Goal: Transaction & Acquisition: Purchase product/service

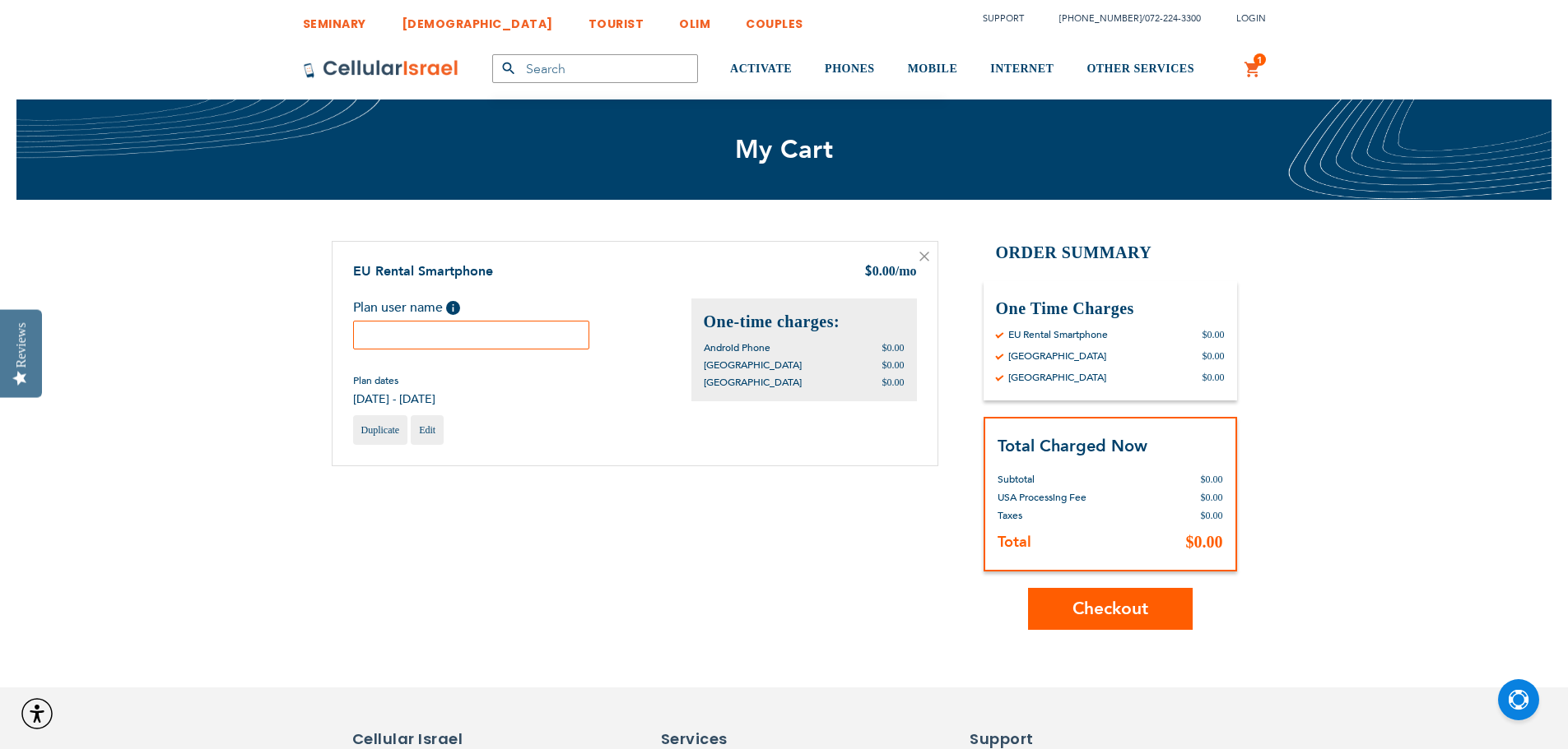
click at [511, 328] on input "text" at bounding box center [471, 335] width 237 height 29
type input "trdy"
click at [1089, 608] on span "Checkout" at bounding box center [1110, 609] width 76 height 23
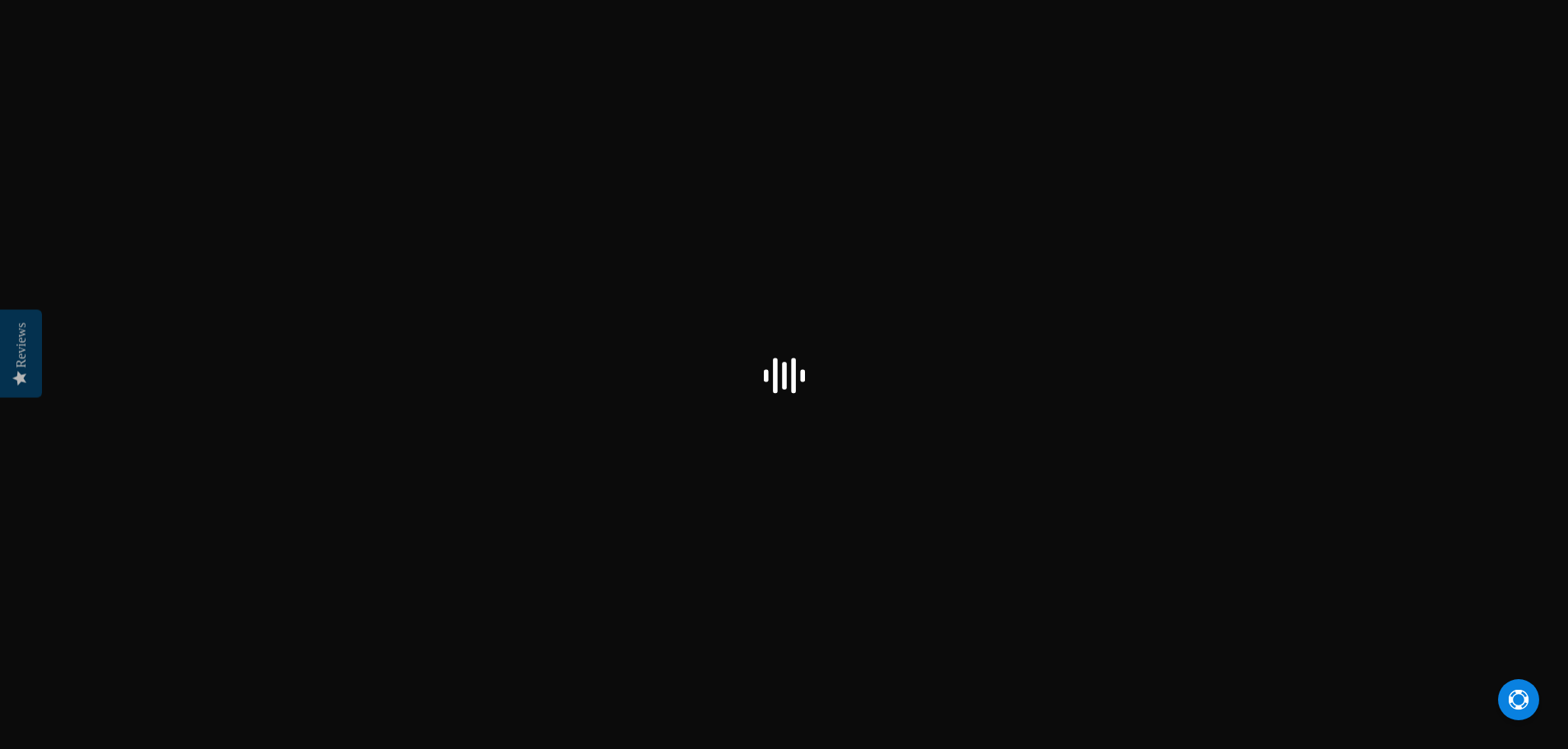
select select "US"
checkbox input "false"
select select "US"
checkbox input "true"
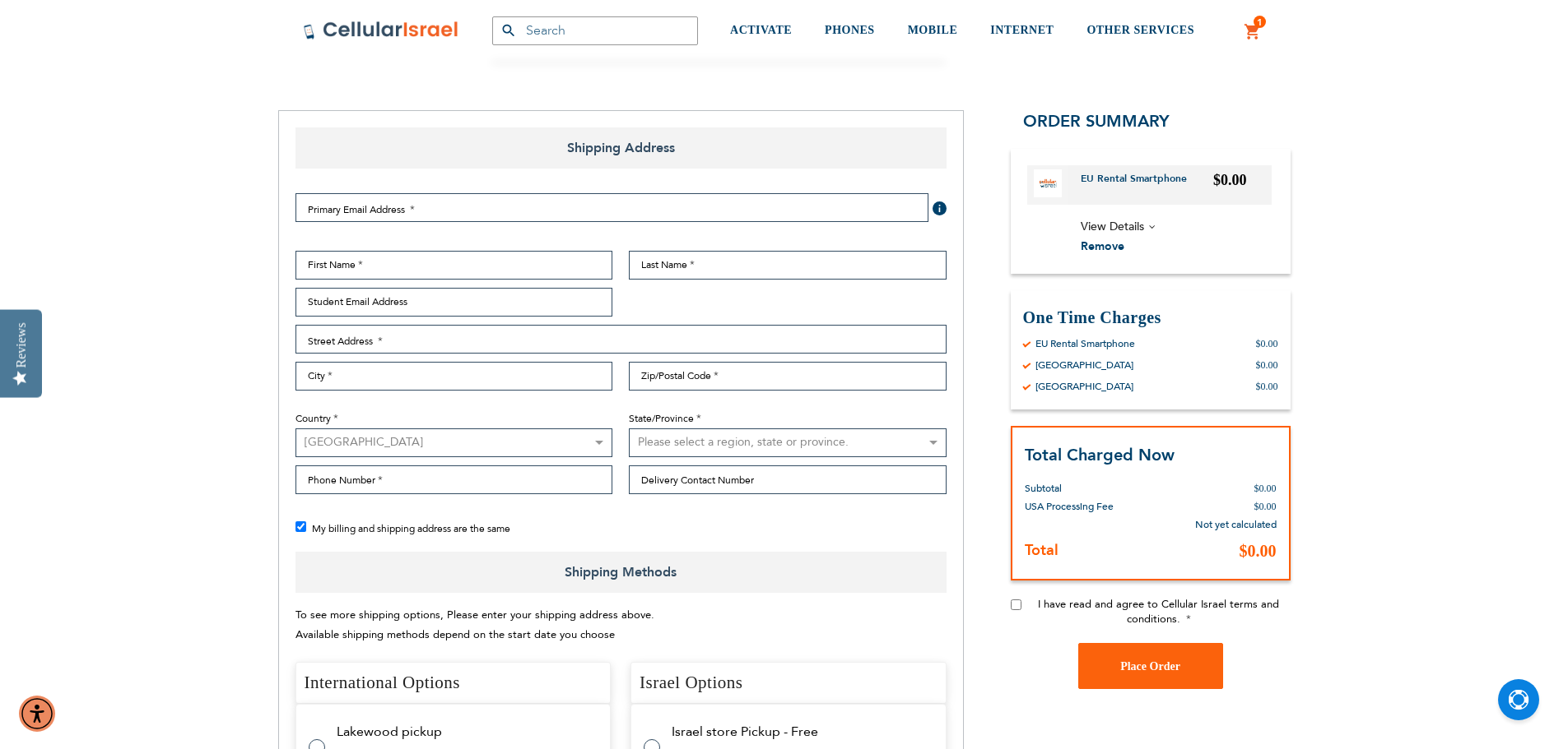
scroll to position [165, 0]
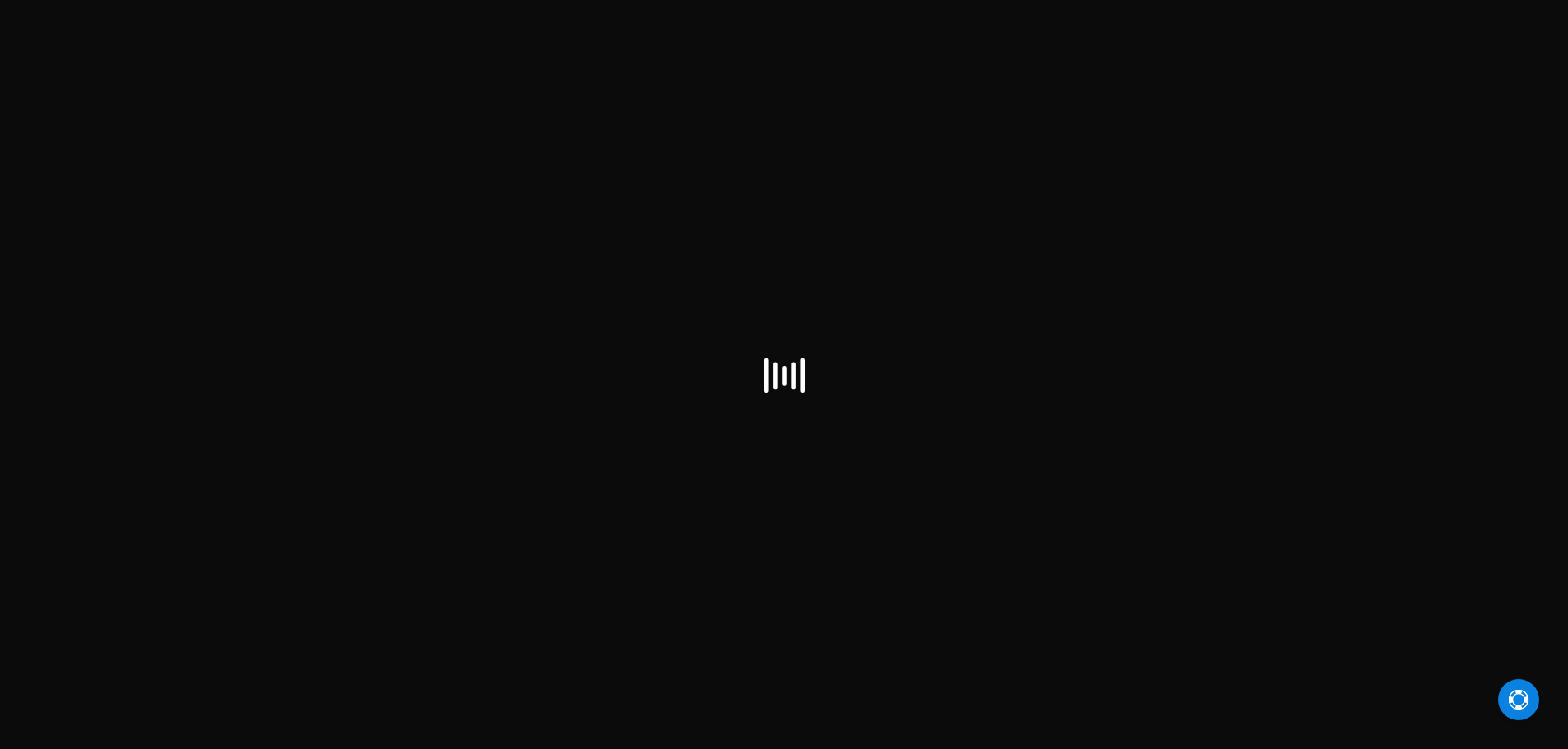
scroll to position [165, 0]
select select "US"
checkbox input "true"
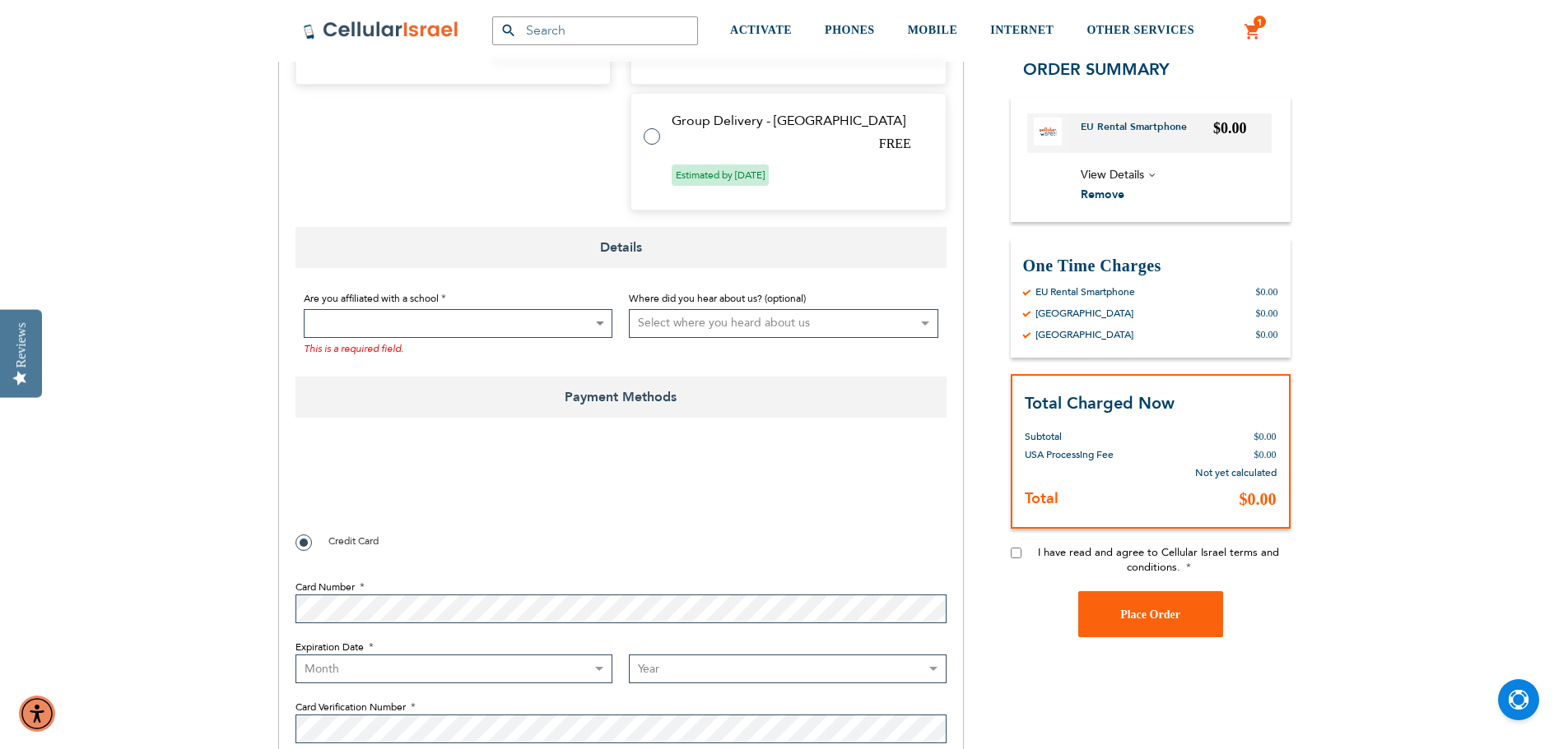
scroll to position [1316, 0]
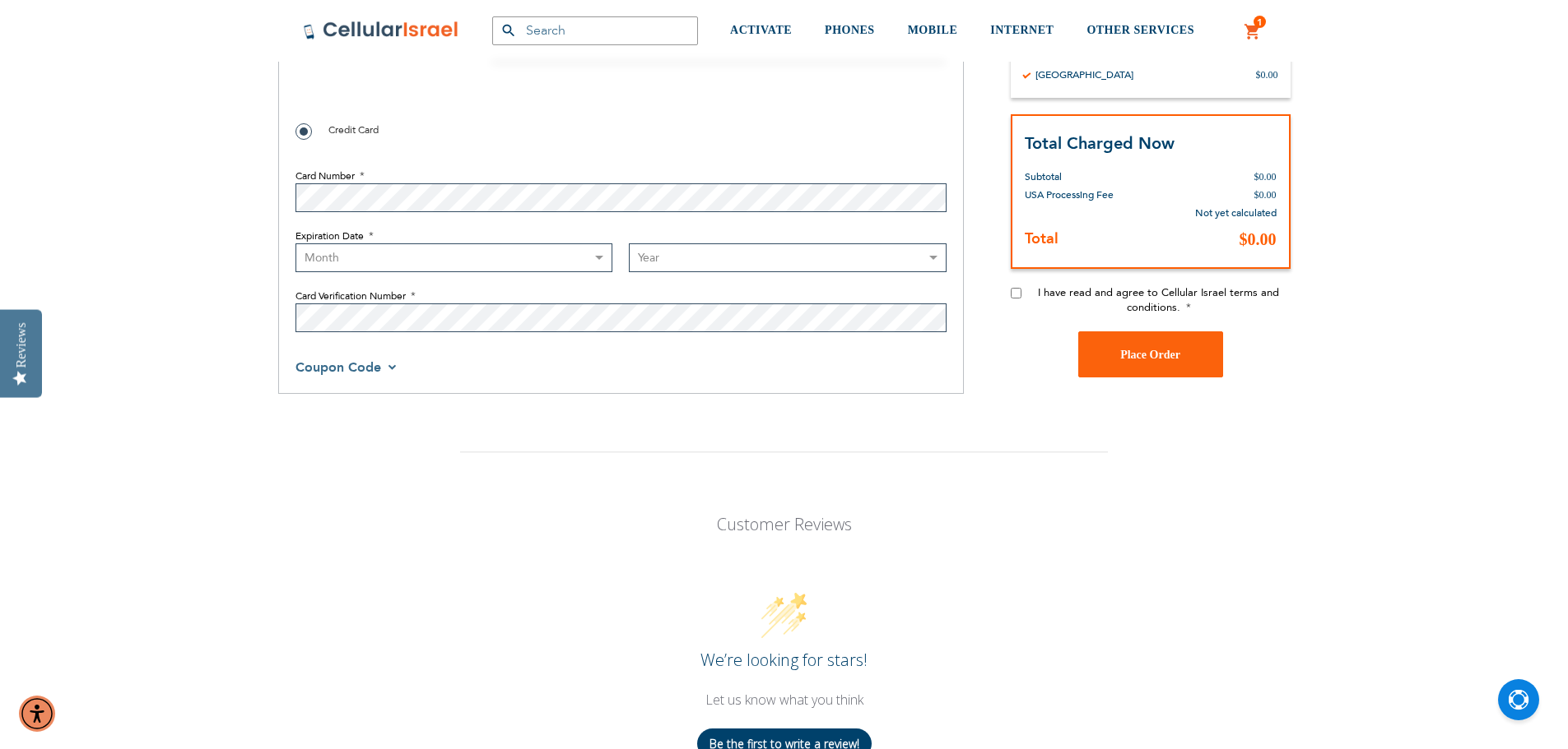
drag, startPoint x: 150, startPoint y: 3, endPoint x: 982, endPoint y: 663, distance: 1062.0
click at [982, 663] on div "We’re looking for stars!" at bounding box center [784, 660] width 648 height 23
